Goal: Transaction & Acquisition: Subscribe to service/newsletter

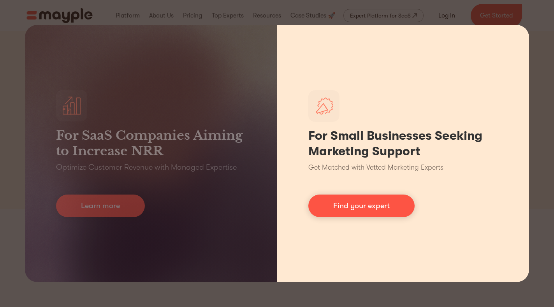
scroll to position [78, 0]
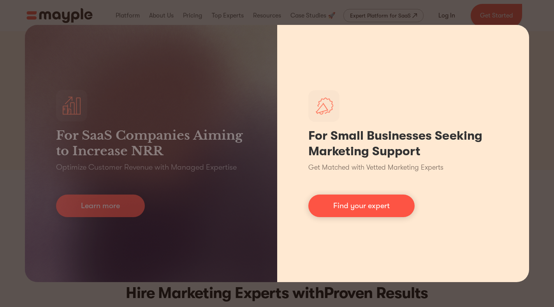
click at [518, 35] on div "For Small Businesses Seeking Marketing Support Get Matched with Vetted Marketin…" at bounding box center [403, 153] width 252 height 257
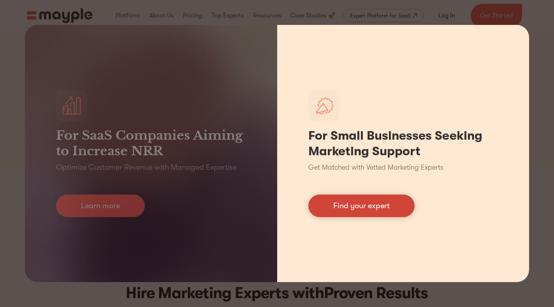
click at [351, 204] on link "Find your expert" at bounding box center [361, 206] width 106 height 23
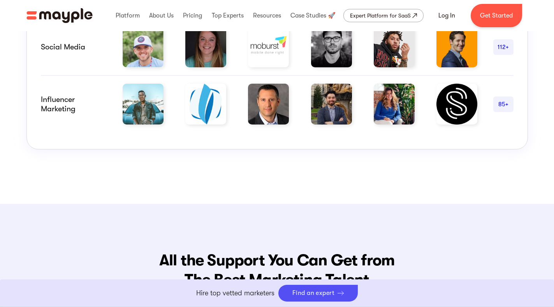
scroll to position [701, 0]
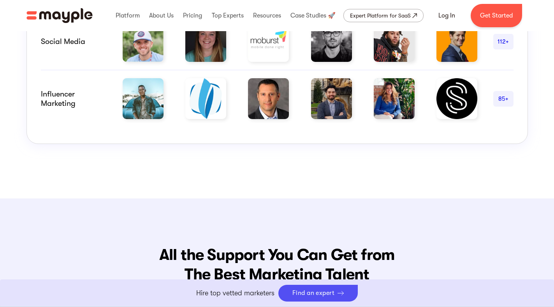
click at [241, 293] on link "Boost Your eCommerce Business Mayple's in your corner to help you make the righ…" at bounding box center [277, 294] width 554 height 28
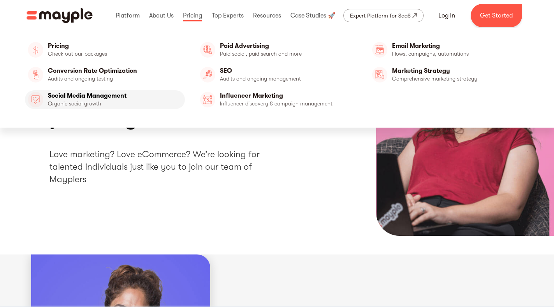
click at [107, 100] on link "Social Media Management" at bounding box center [105, 99] width 160 height 19
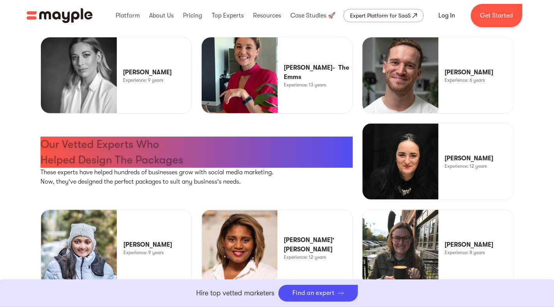
scroll to position [1947, 0]
